Goal: Task Accomplishment & Management: Manage account settings

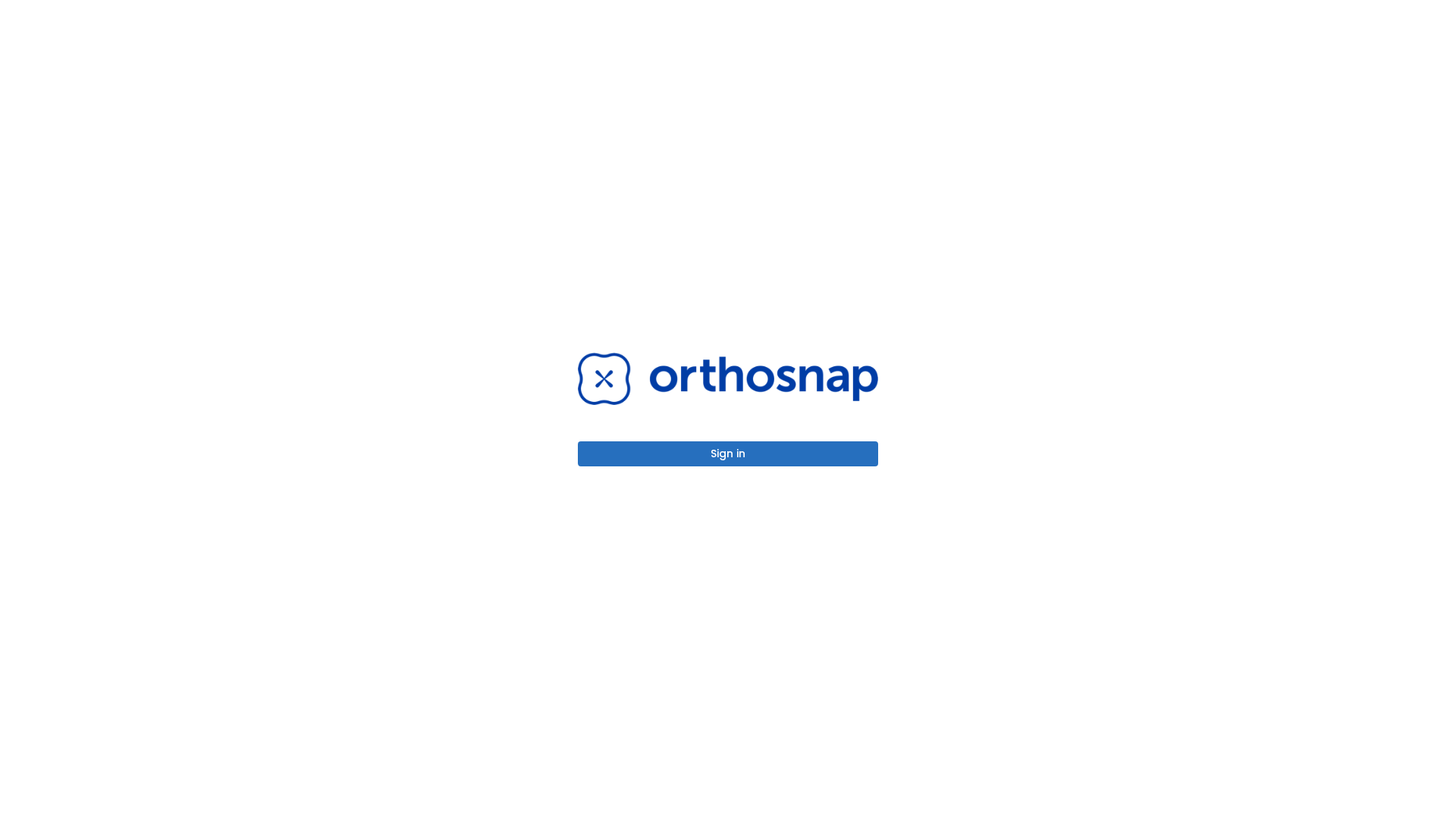
click at [728, 453] on button "Sign in" at bounding box center [728, 453] width 301 height 25
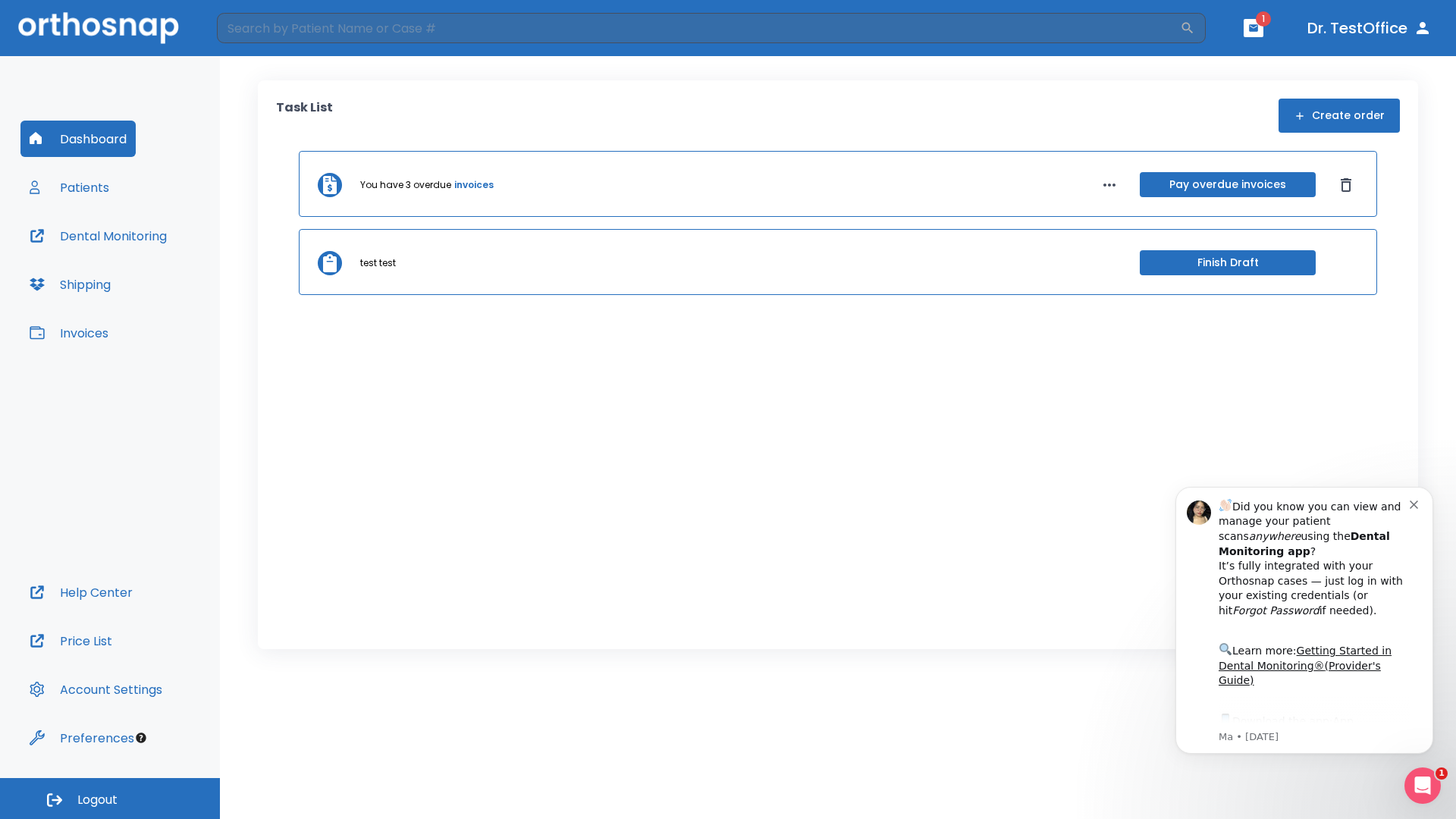
click at [110, 798] on span "Logout" at bounding box center [97, 799] width 40 height 16
